Goal: Check status: Check status

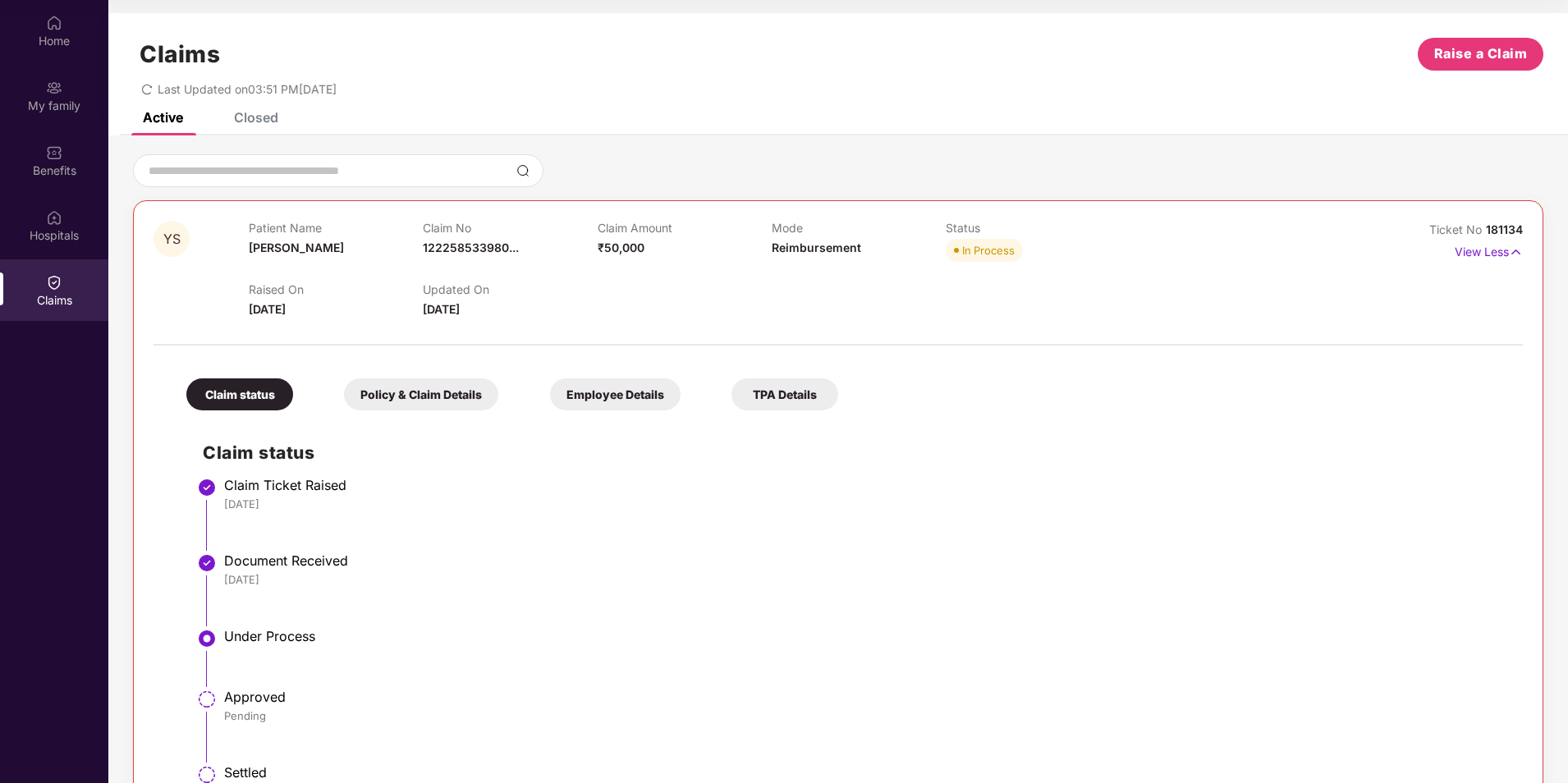
scroll to position [63, 0]
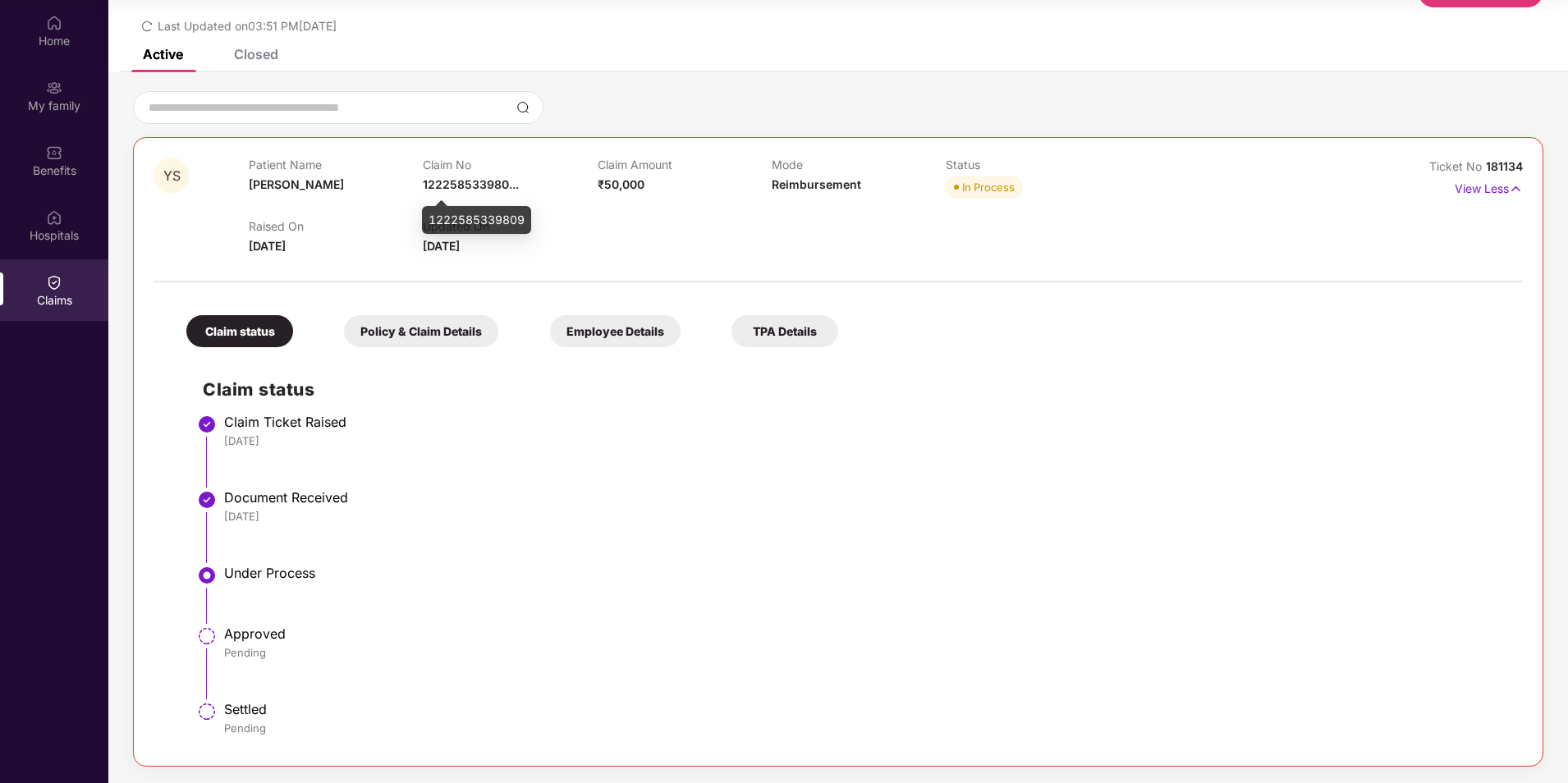
click at [476, 182] on span "122258533980..." at bounding box center [471, 185] width 96 height 14
click at [428, 327] on div "Policy & Claim Details" at bounding box center [421, 331] width 155 height 32
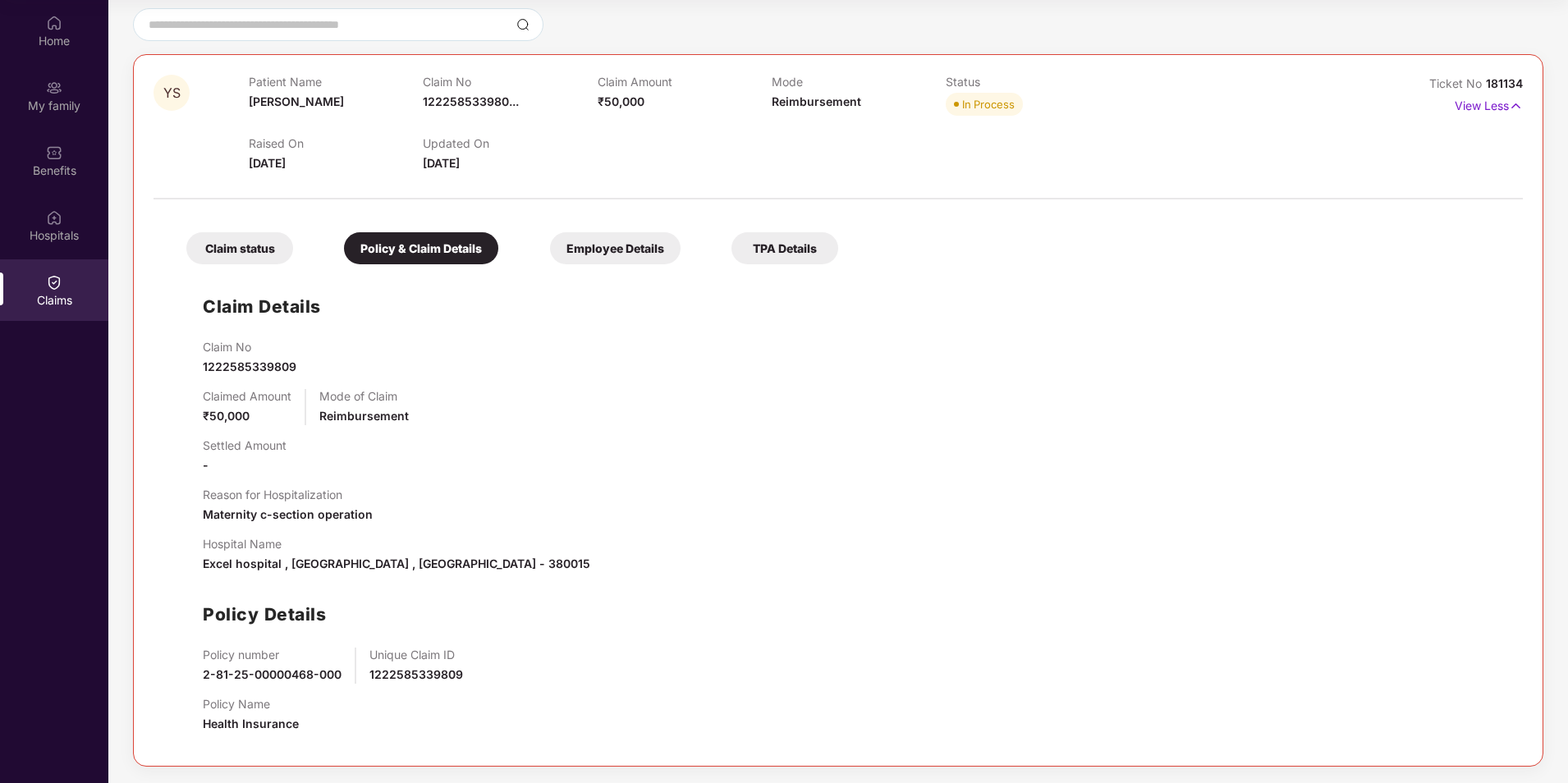
scroll to position [147, 0]
click at [276, 365] on span "1222585339809" at bounding box center [249, 367] width 94 height 14
copy span "1222585339809"
drag, startPoint x: 204, startPoint y: 675, endPoint x: 345, endPoint y: 668, distance: 141.2
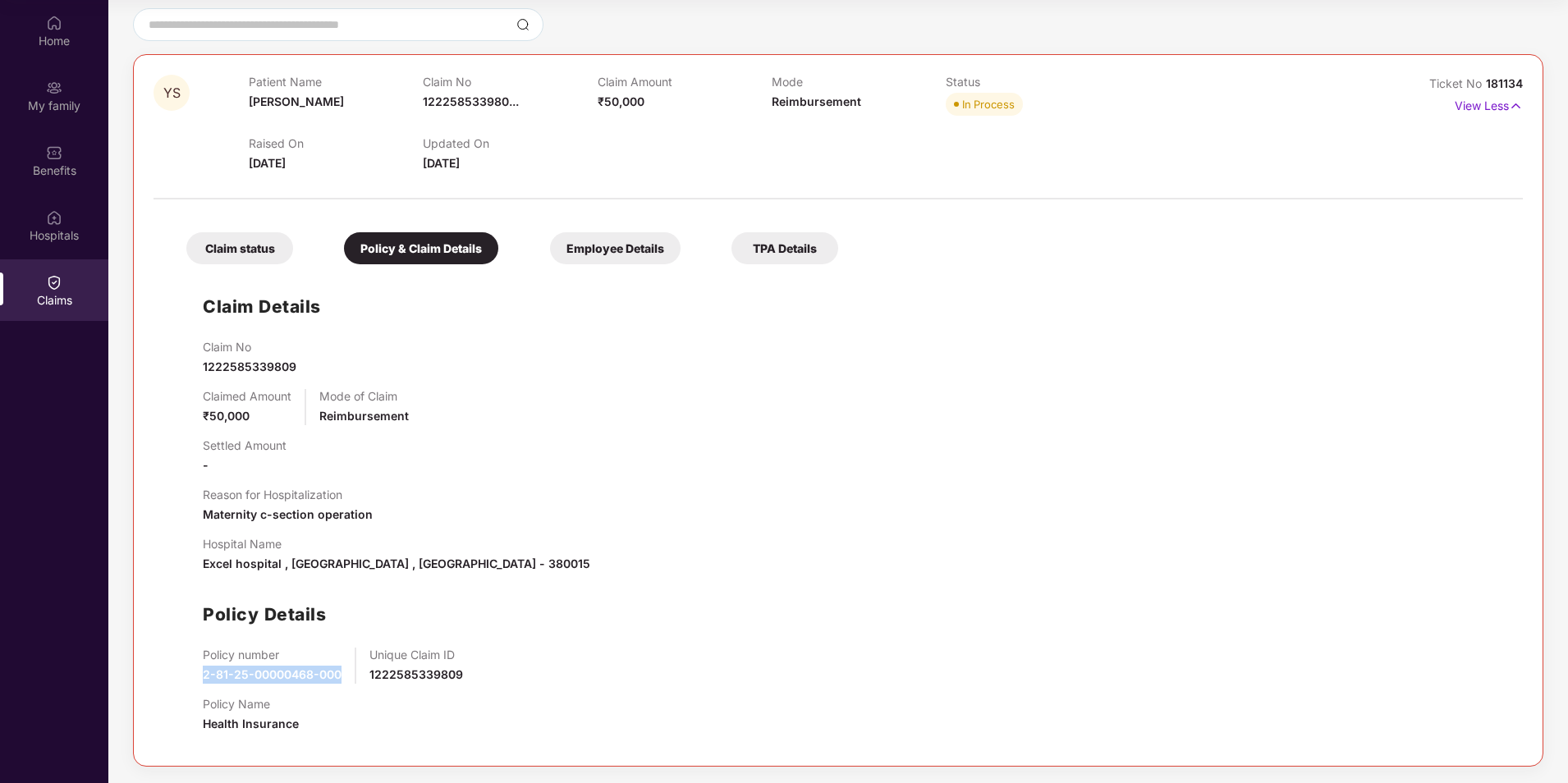
click at [345, 668] on div "Policy number 2-81-25-00000468-000 Unique Claim ID 1222585339809" at bounding box center [854, 665] width 1304 height 36
copy span "2-81-25-00000468-000"
